Goal: Task Accomplishment & Management: Manage account settings

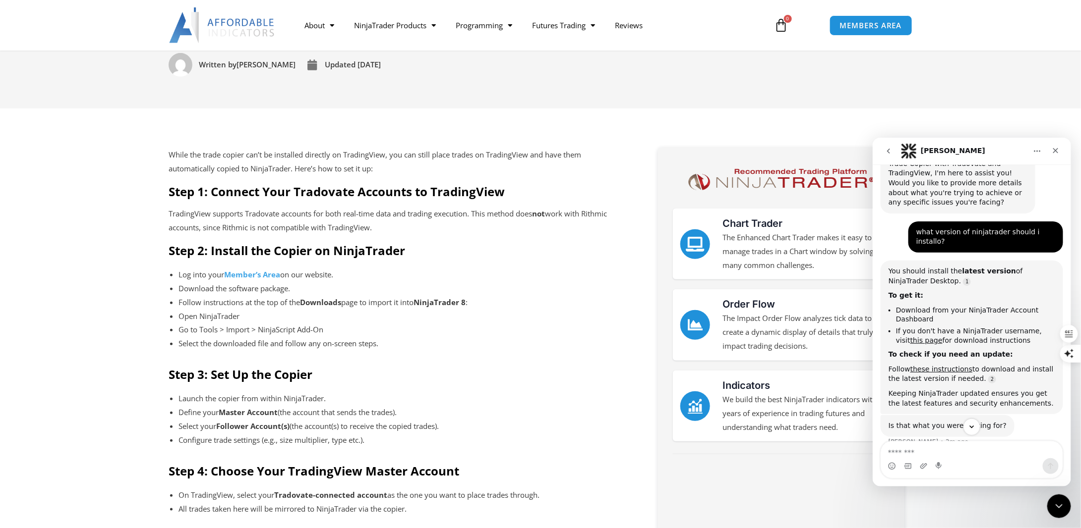
scroll to position [792, 0]
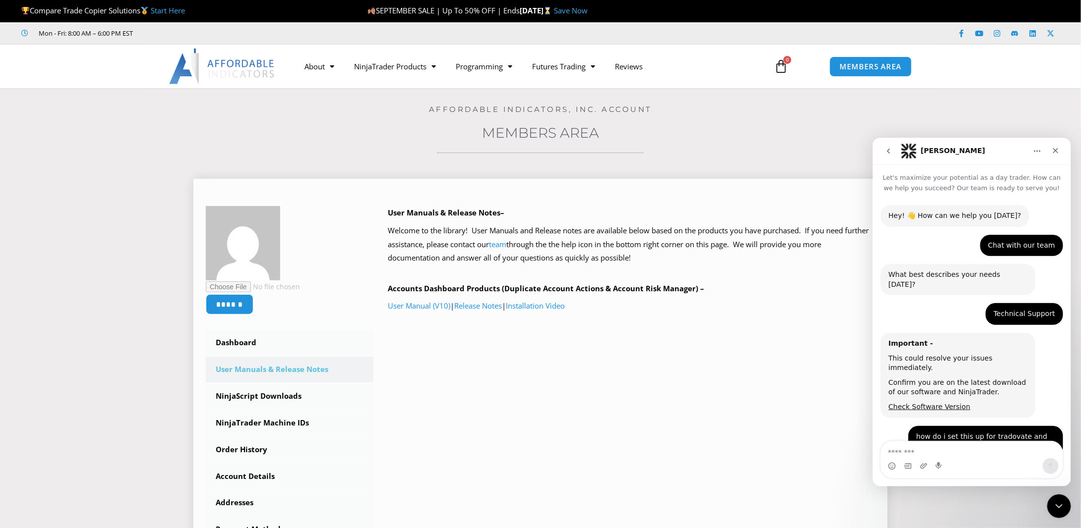
scroll to position [535, 0]
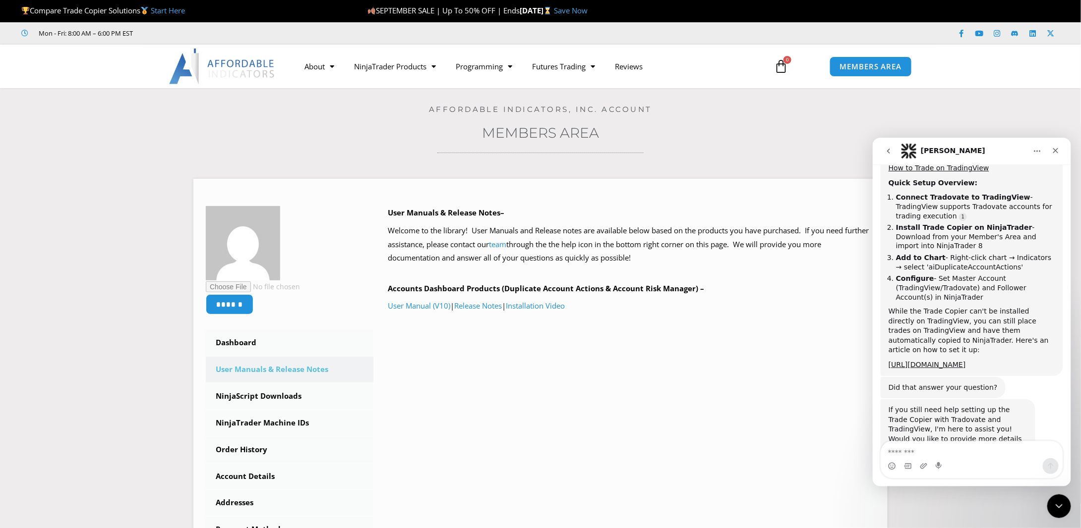
click at [627, 272] on textarea "Message…" at bounding box center [970, 449] width 181 height 17
type textarea "**********"
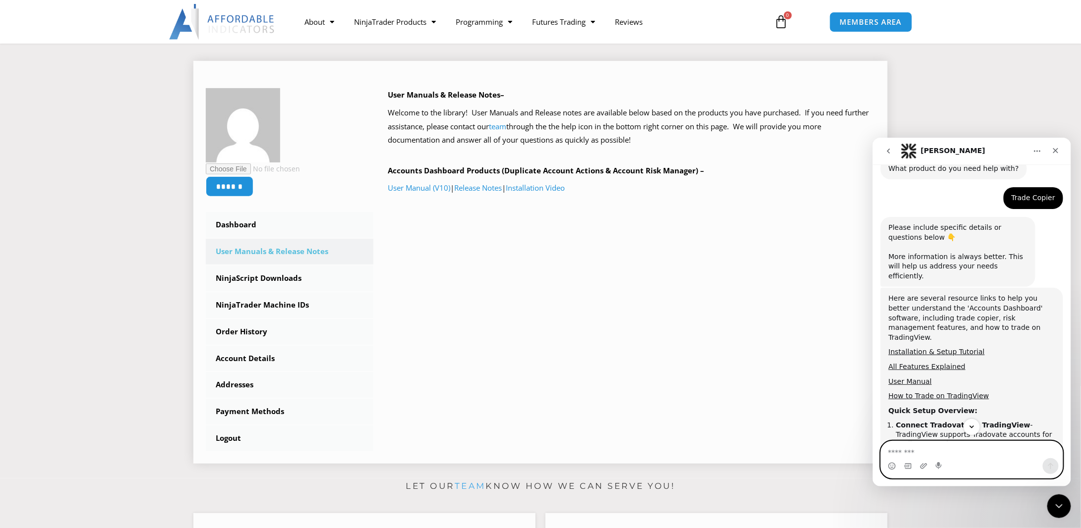
scroll to position [99, 0]
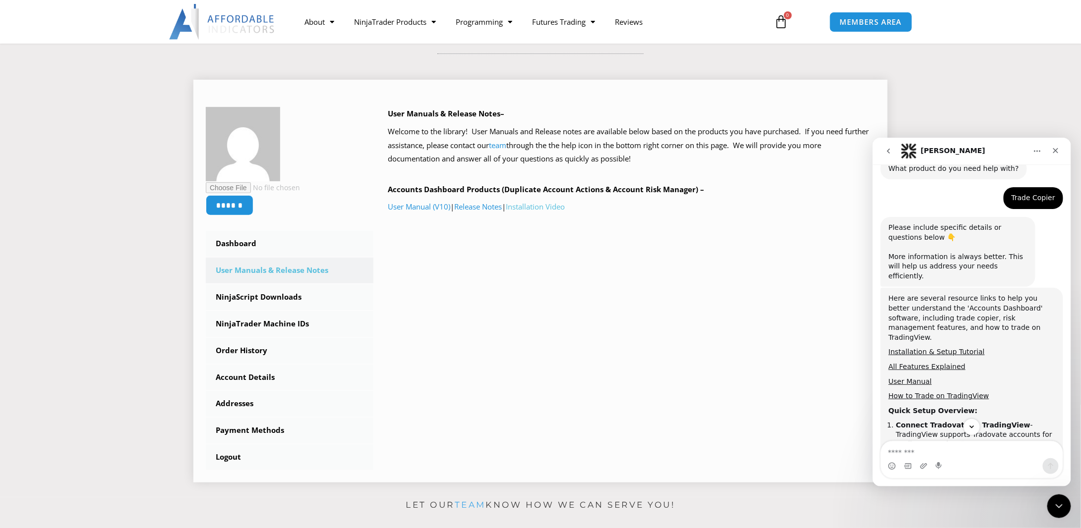
click at [538, 207] on link "Installation Video" at bounding box center [535, 207] width 59 height 10
click at [267, 272] on link "NinjaScript Downloads" at bounding box center [290, 298] width 168 height 26
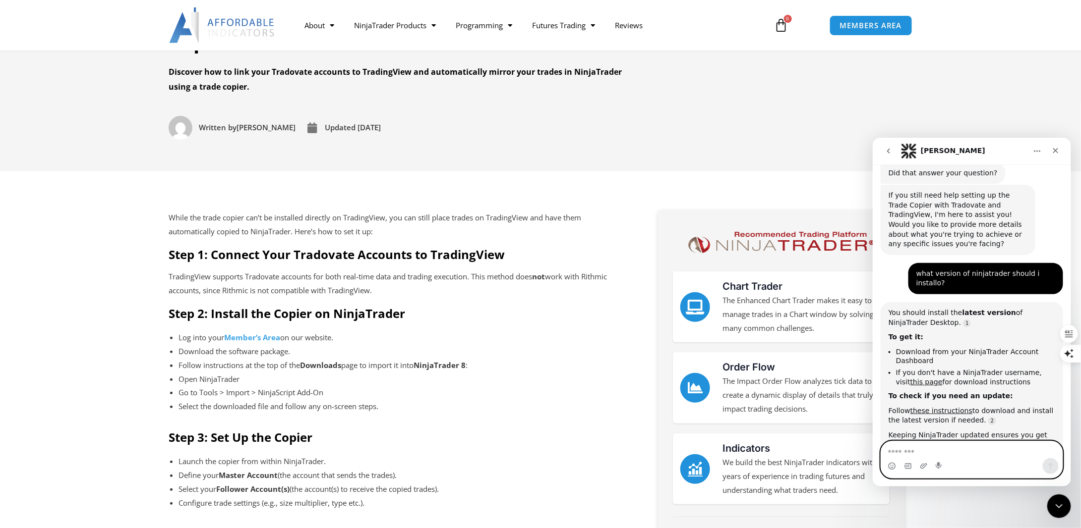
scroll to position [149, 0]
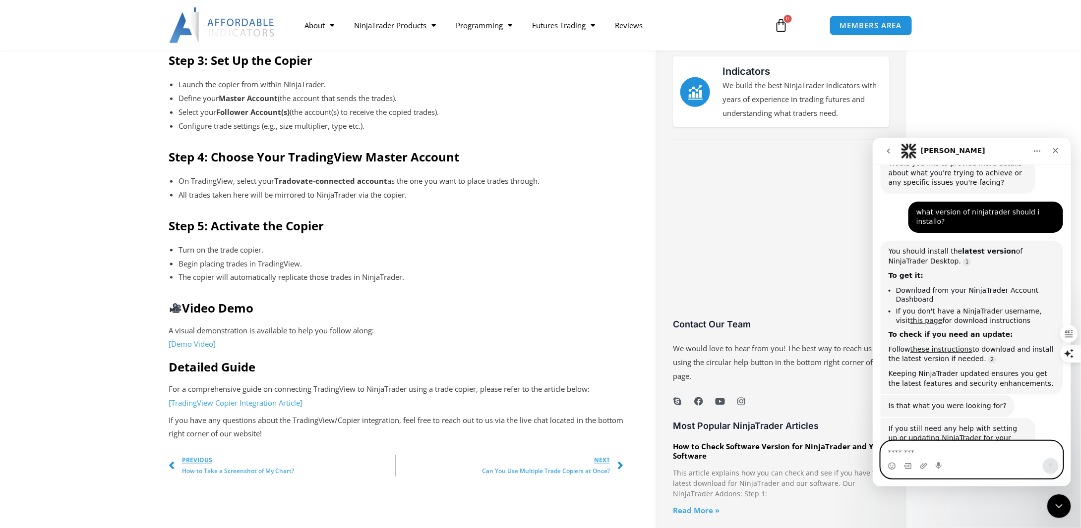
scroll to position [545, 0]
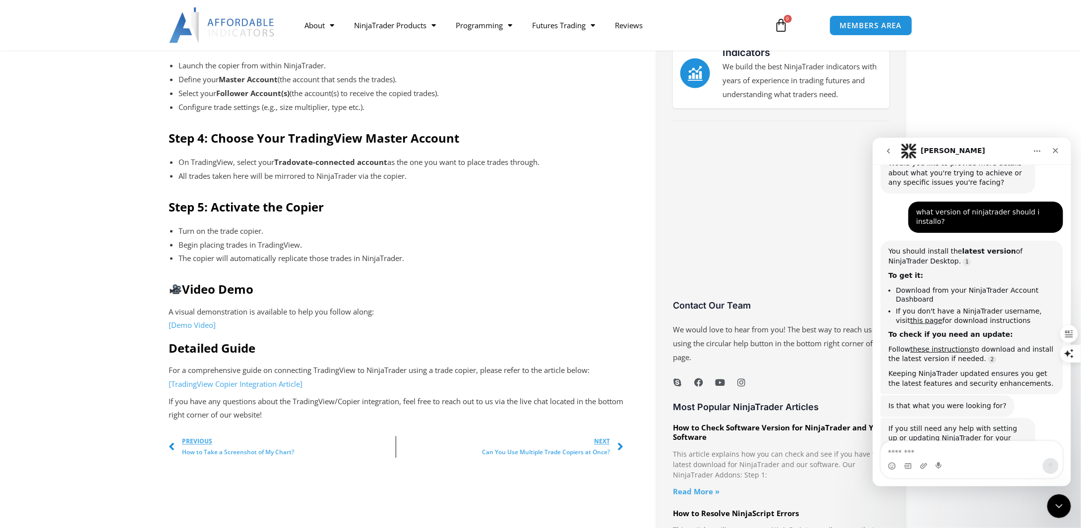
click at [181, 323] on link "[Demo Video]" at bounding box center [192, 325] width 47 height 10
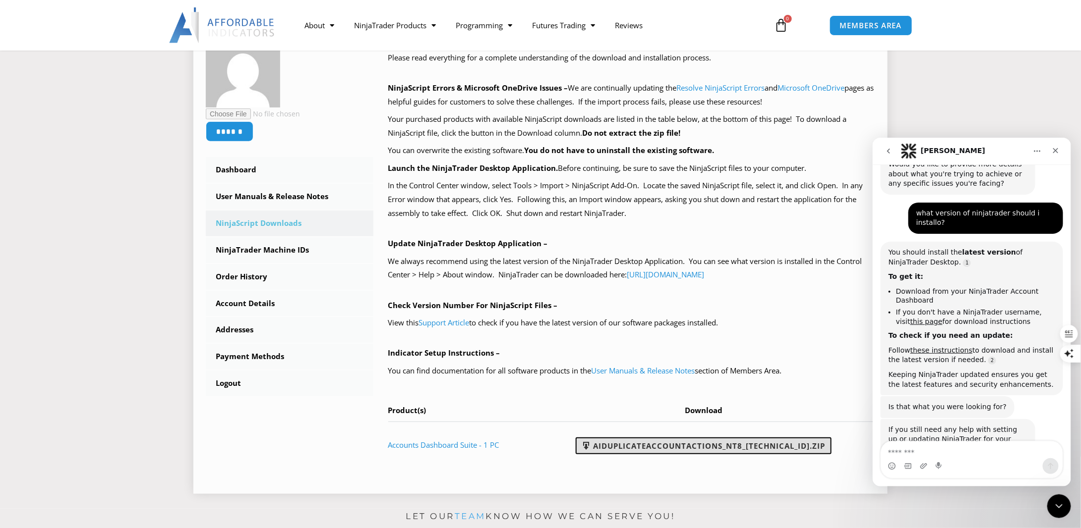
scroll to position [198, 0]
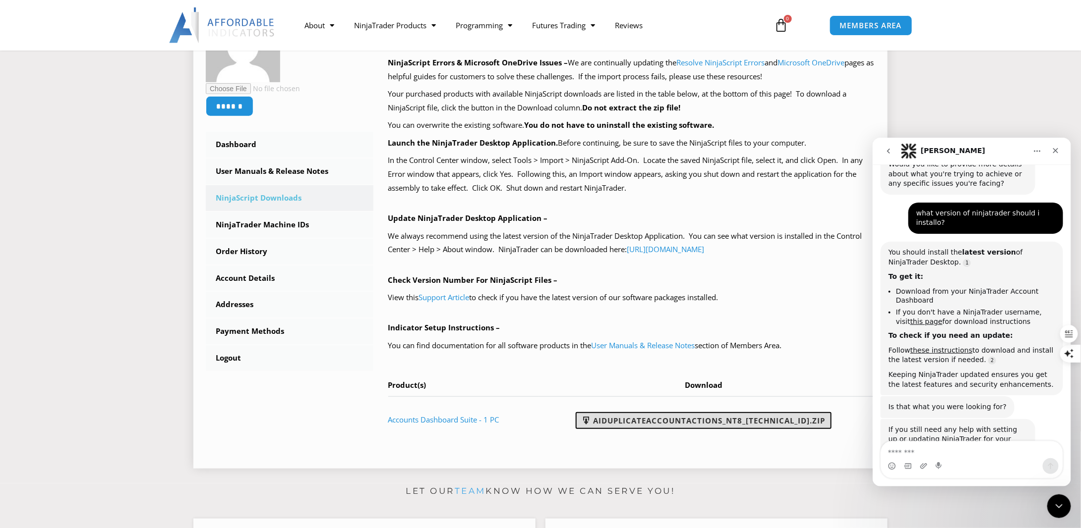
click at [647, 421] on link "AIDuplicateAccountActions_NT8_25.9.10.1.zip" at bounding box center [704, 420] width 256 height 17
click at [272, 227] on link "NinjaTrader Machine IDs" at bounding box center [290, 225] width 168 height 26
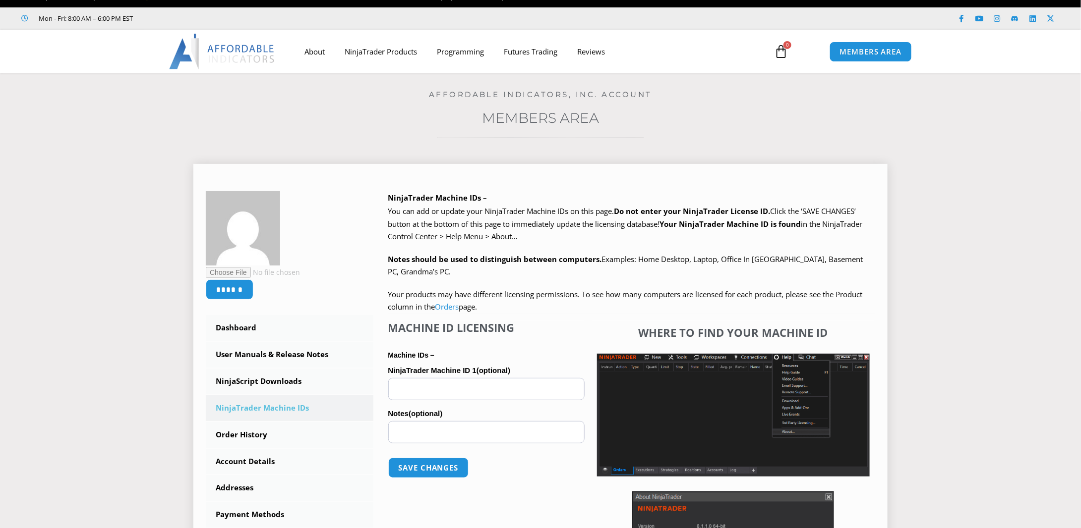
scroll to position [50, 0]
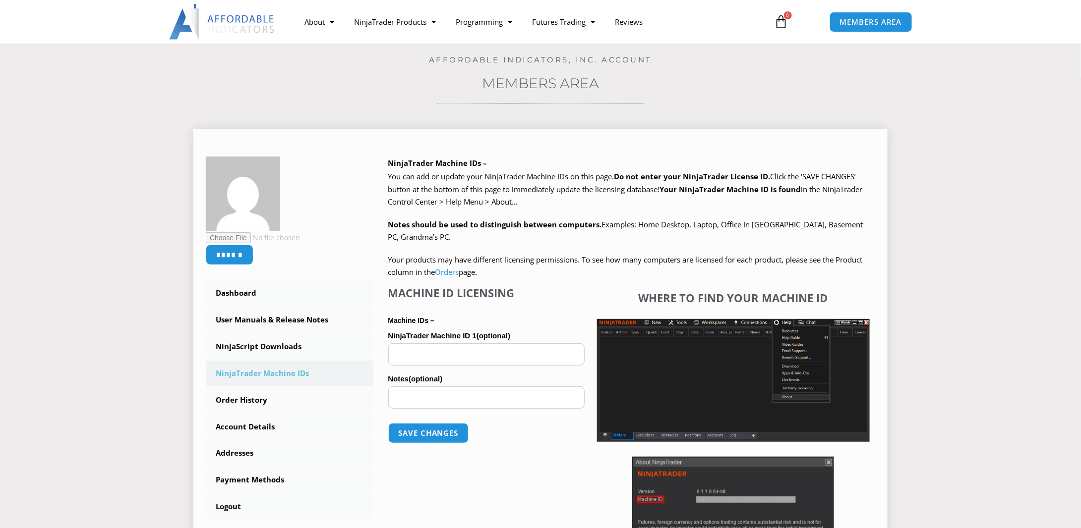
click at [440, 352] on input "NinjaTrader Machine ID 1 (optional)" at bounding box center [486, 355] width 196 height 22
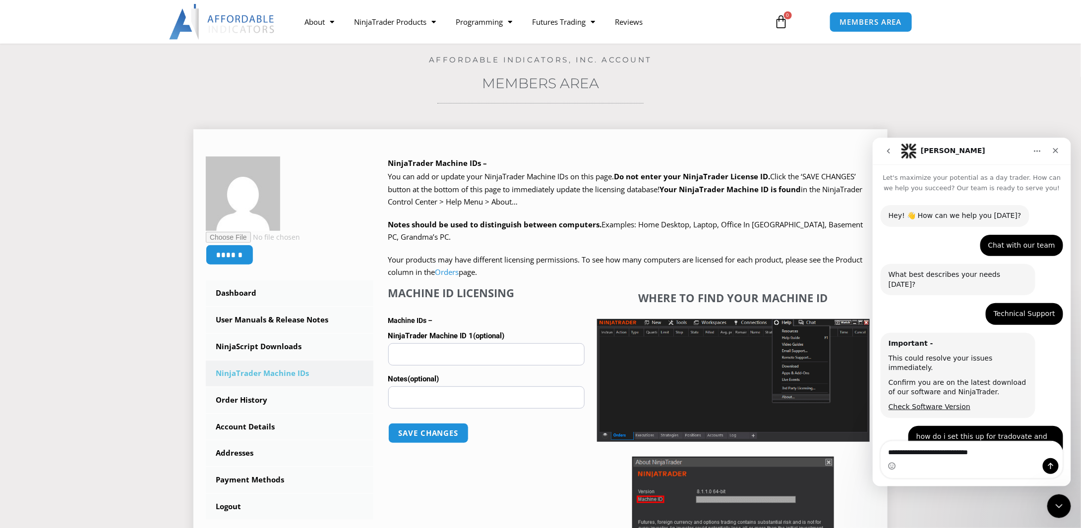
scroll to position [811, 0]
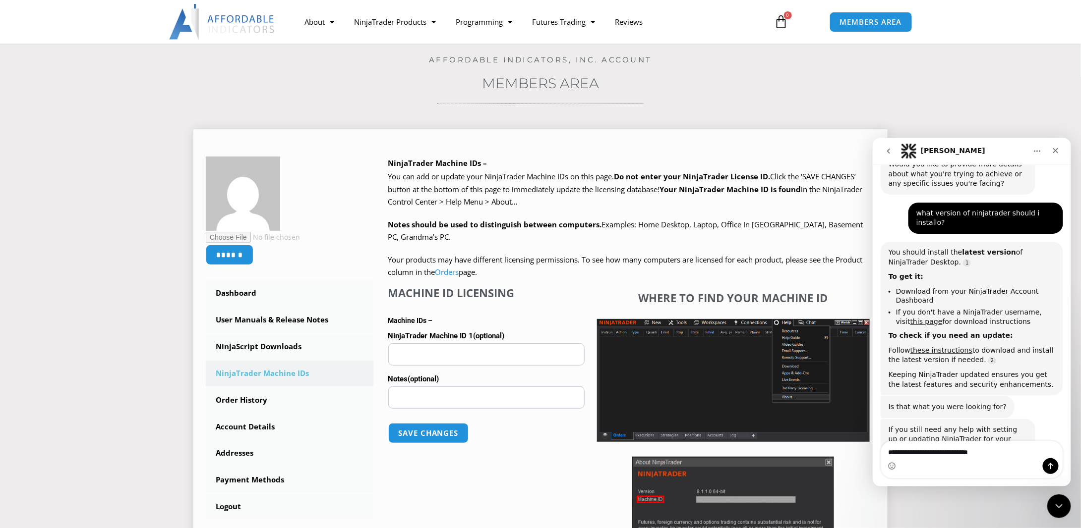
type textarea "**********"
click at [504, 354] on input "NinjaTrader Machine ID 1 (optional)" at bounding box center [486, 355] width 196 height 22
drag, startPoint x: 504, startPoint y: 354, endPoint x: 425, endPoint y: 358, distance: 79.4
click at [425, 357] on input "NinjaTrader Machine ID 1 (optional)" at bounding box center [486, 355] width 196 height 22
paste input "**********"
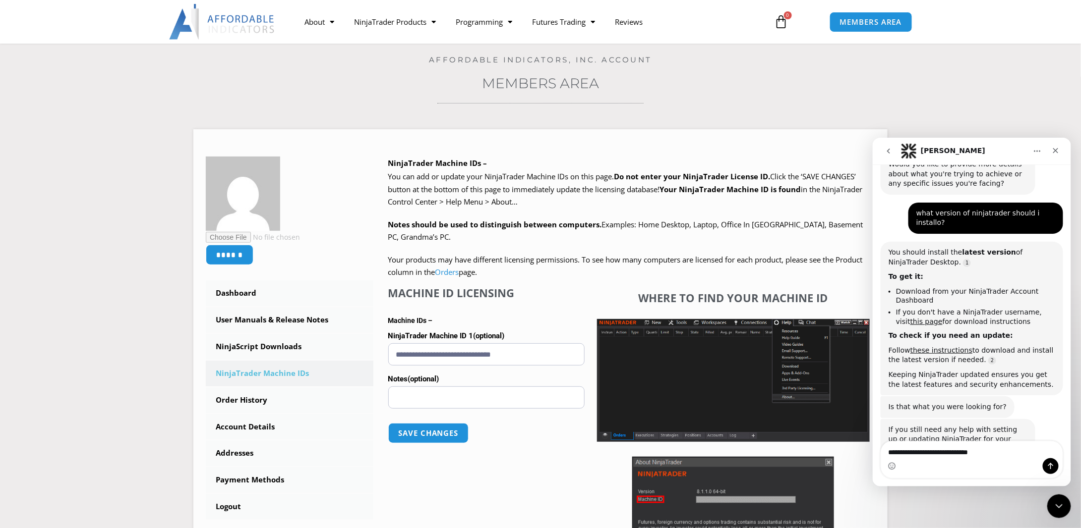
type input "**********"
click at [430, 434] on button "Save changes" at bounding box center [428, 433] width 85 height 21
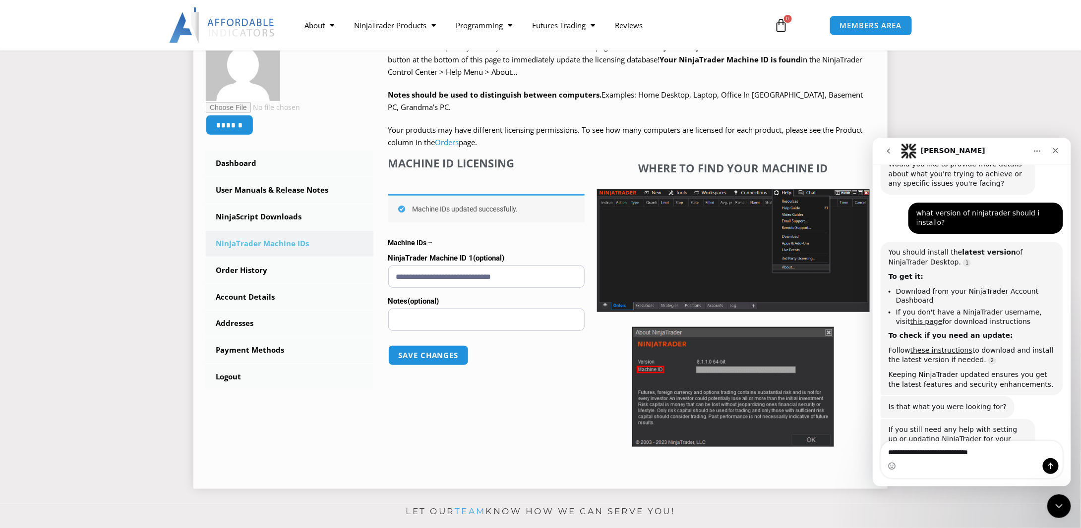
scroll to position [198, 0]
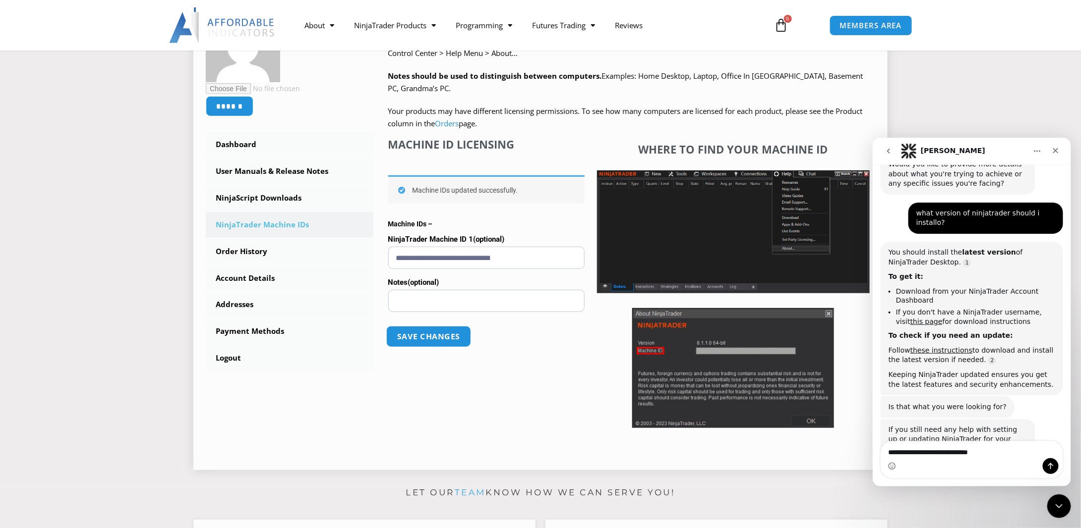
click at [429, 331] on button "Save changes" at bounding box center [428, 336] width 85 height 21
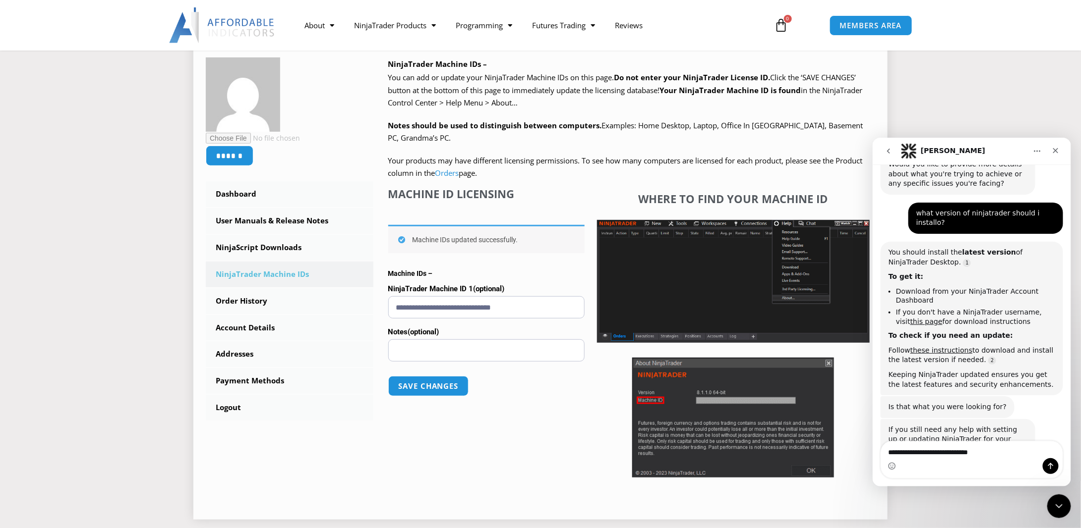
click at [351, 452] on div "****** Dashboard Subscriptions User Manuals & Release Notes NinjaScript Downloa…" at bounding box center [540, 283] width 669 height 450
click at [254, 218] on link "User Manuals & Release Notes" at bounding box center [290, 221] width 168 height 26
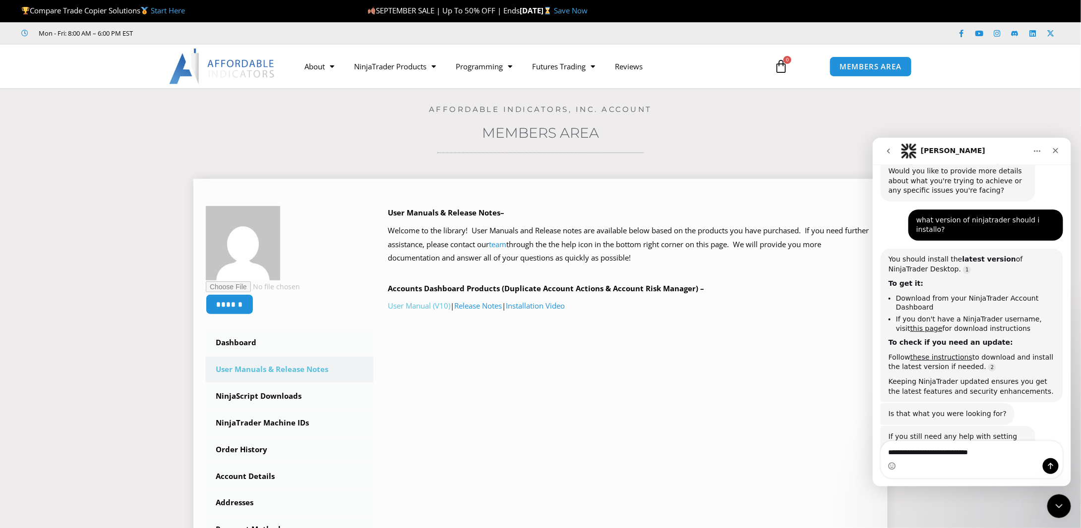
scroll to position [811, 0]
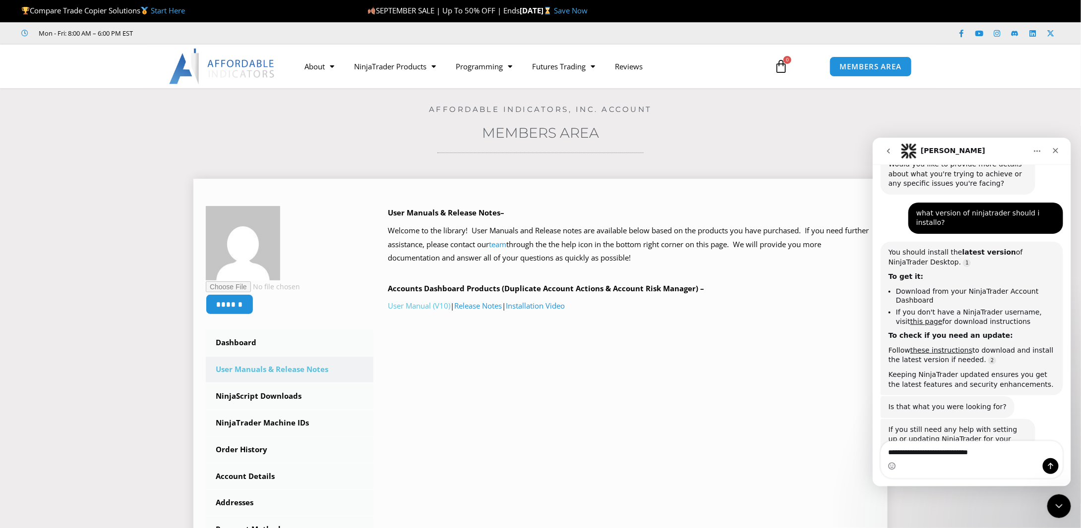
click at [420, 303] on link "User Manual (V10)" at bounding box center [419, 306] width 62 height 10
click at [845, 65] on span "MEMBERS AREA" at bounding box center [870, 66] width 68 height 8
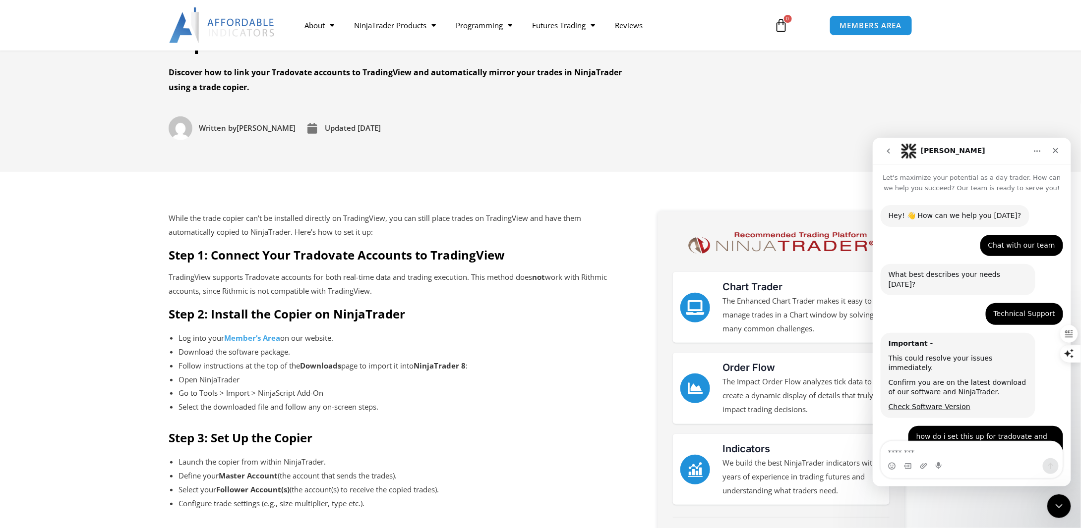
scroll to position [1, 0]
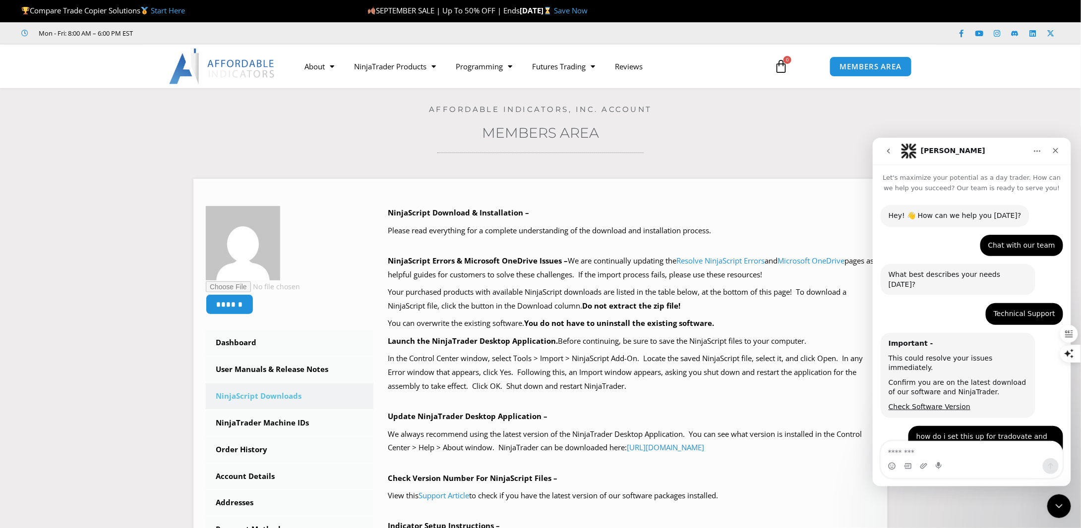
scroll to position [1, 0]
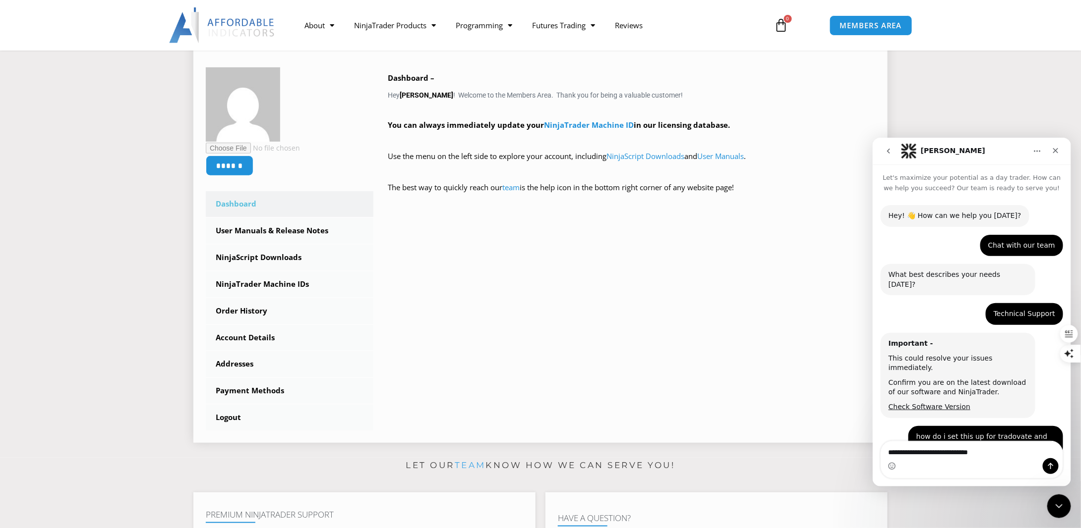
click at [246, 202] on link "Dashboard" at bounding box center [290, 204] width 168 height 26
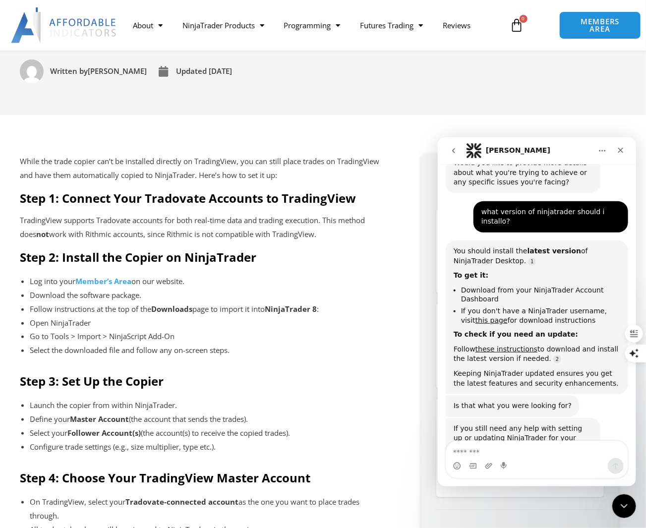
scroll to position [235, 0]
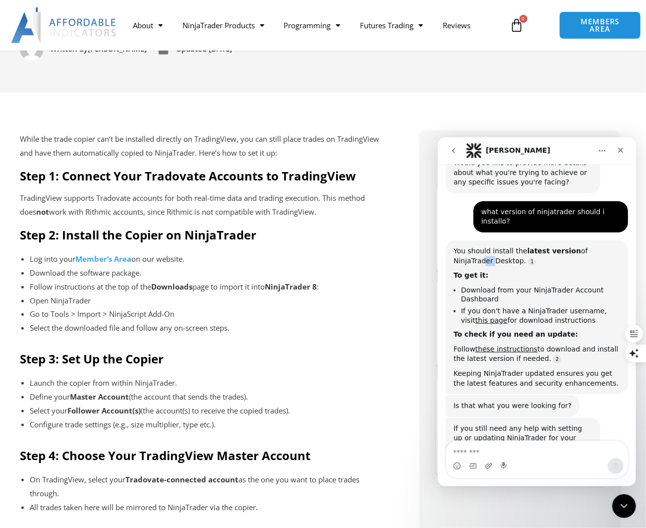
drag, startPoint x: 596, startPoint y: 184, endPoint x: 631, endPoint y: 191, distance: 35.9
click at [543, 191] on div "Let's maximize your potential as a day trader. How can we help you succeed? Our…" at bounding box center [536, 307] width 198 height 287
